Goal: Task Accomplishment & Management: Complete application form

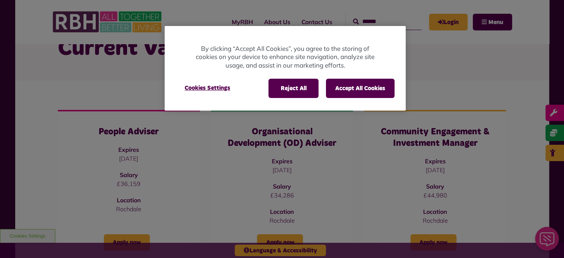
scroll to position [44, 0]
click at [277, 85] on button "Reject All" at bounding box center [293, 88] width 50 height 19
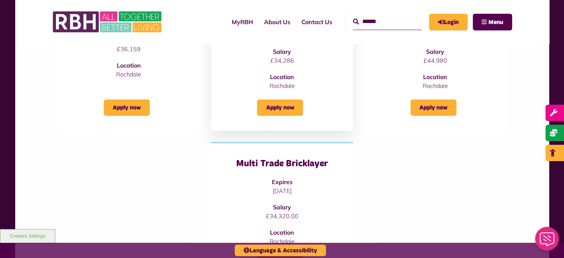
scroll to position [0, 0]
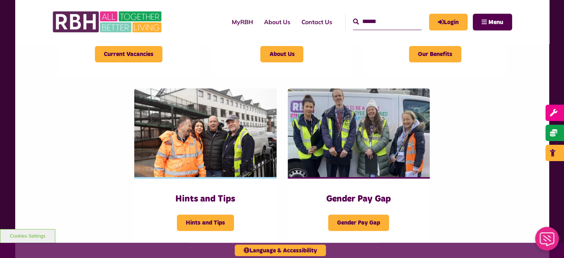
scroll to position [288, 0]
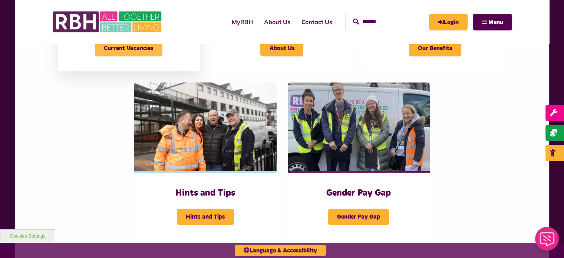
click at [128, 54] on span "Current Vacancies" at bounding box center [128, 48] width 67 height 16
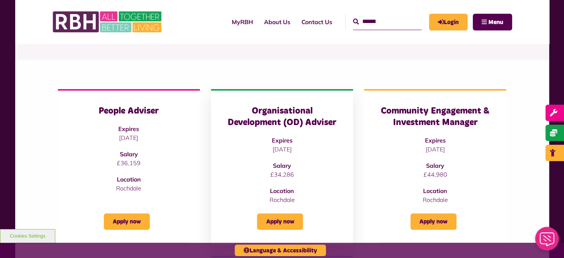
scroll to position [71, 0]
